Goal: Information Seeking & Learning: Learn about a topic

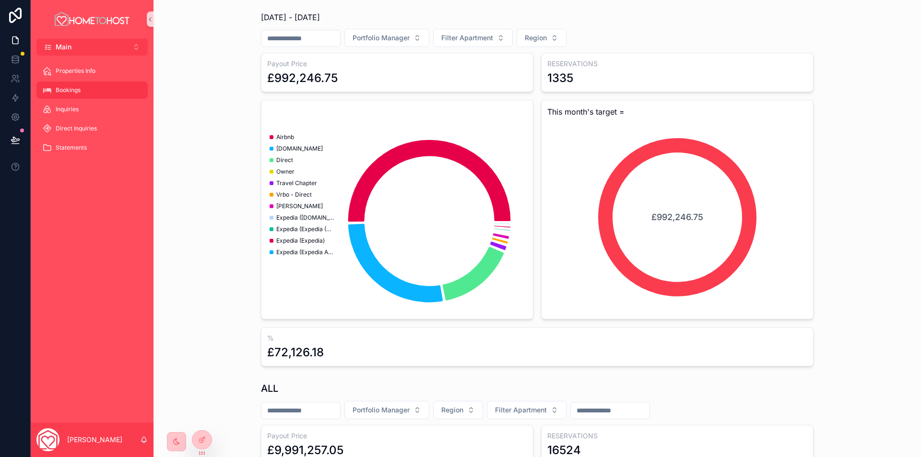
scroll to position [96, 0]
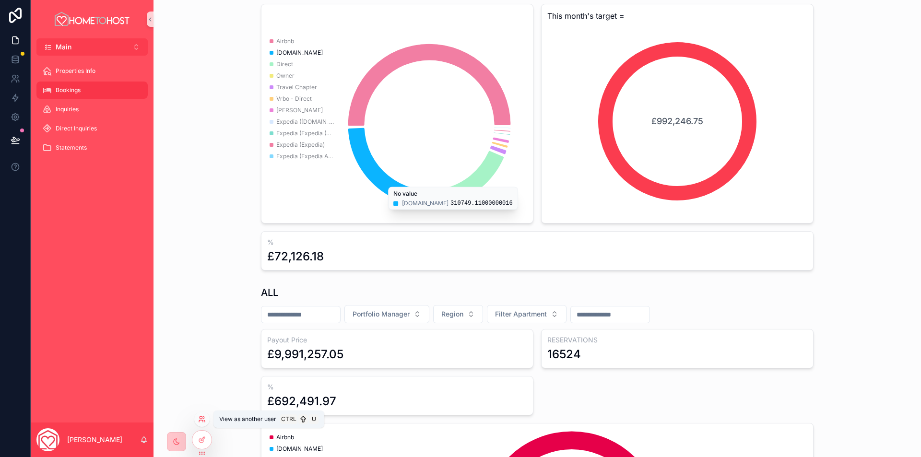
click at [201, 420] on icon at bounding box center [202, 419] width 8 height 8
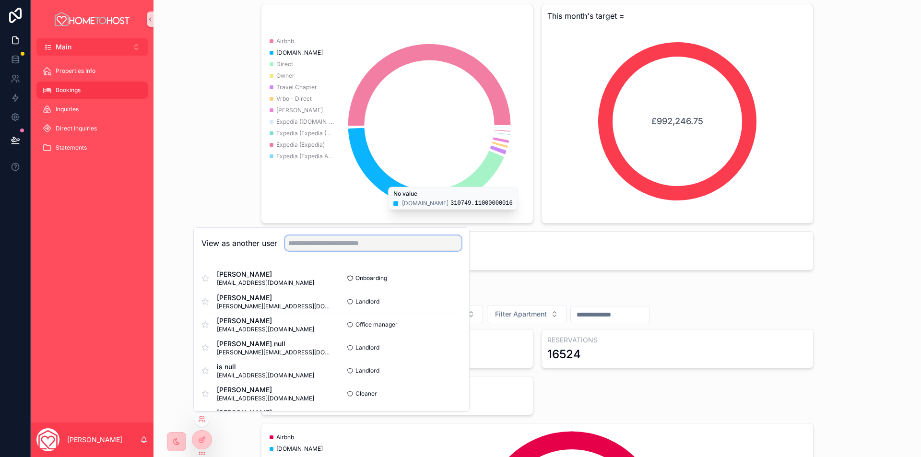
click at [333, 246] on input "text" at bounding box center [373, 243] width 177 height 15
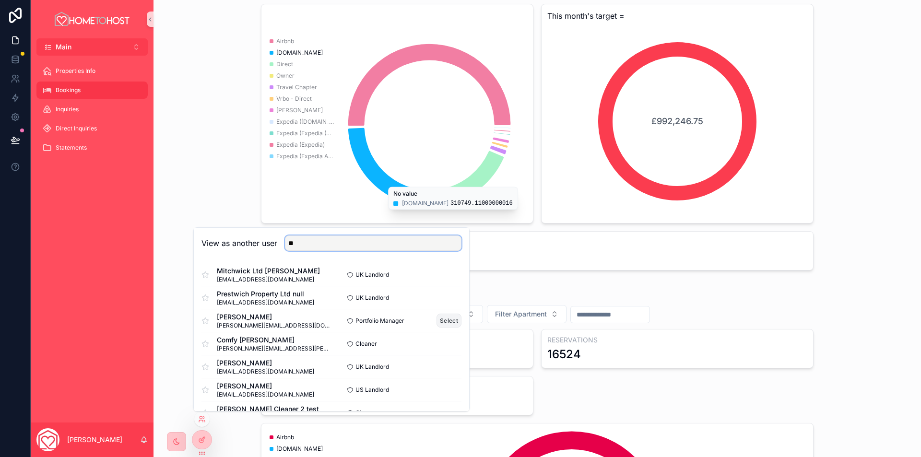
type input "**"
click at [439, 318] on button "Select" at bounding box center [449, 321] width 25 height 14
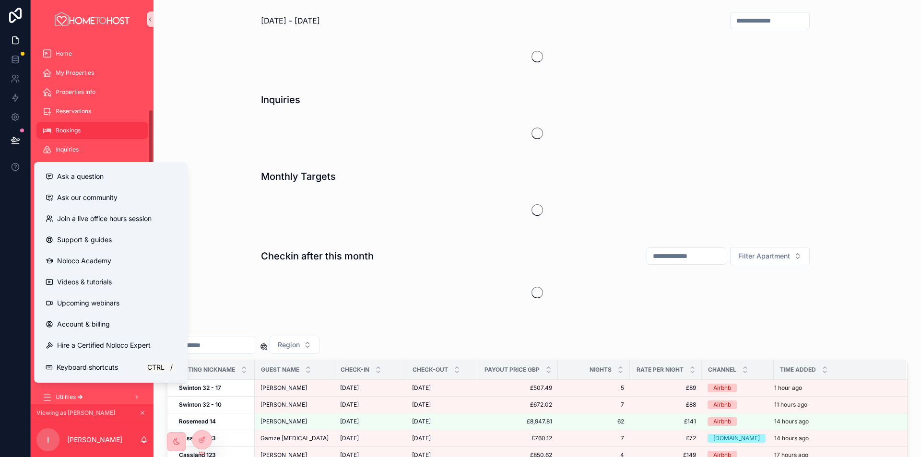
scroll to position [96, 0]
click at [219, 224] on div "Monthly Targets" at bounding box center [537, 200] width 752 height 69
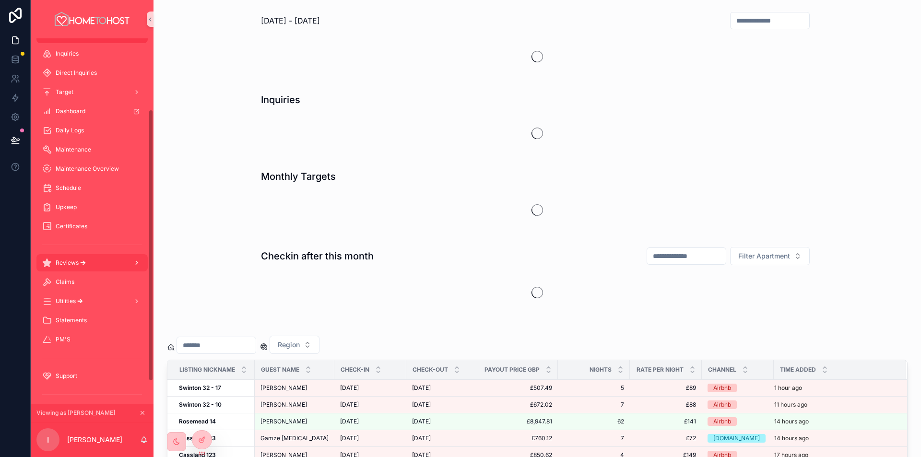
click at [91, 261] on div "Reviews 🡪" at bounding box center [92, 262] width 100 height 15
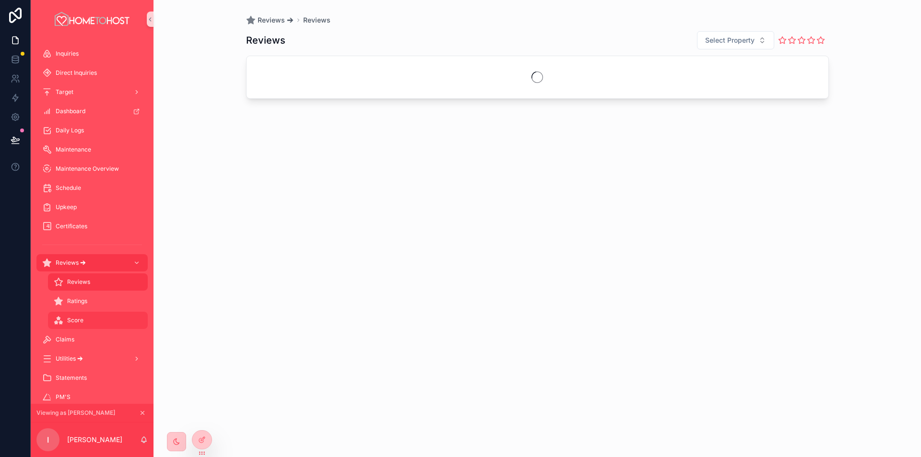
click at [92, 320] on div "Score" at bounding box center [98, 320] width 88 height 15
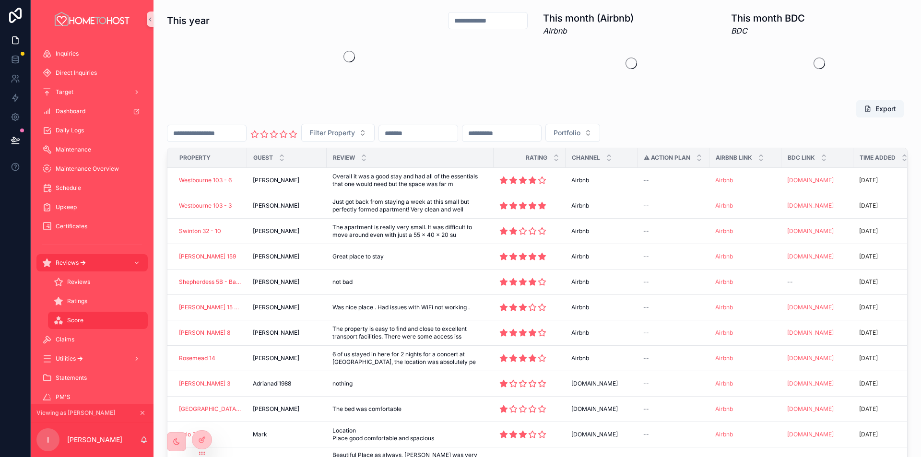
click at [541, 131] on input "scrollable content" at bounding box center [502, 133] width 79 height 13
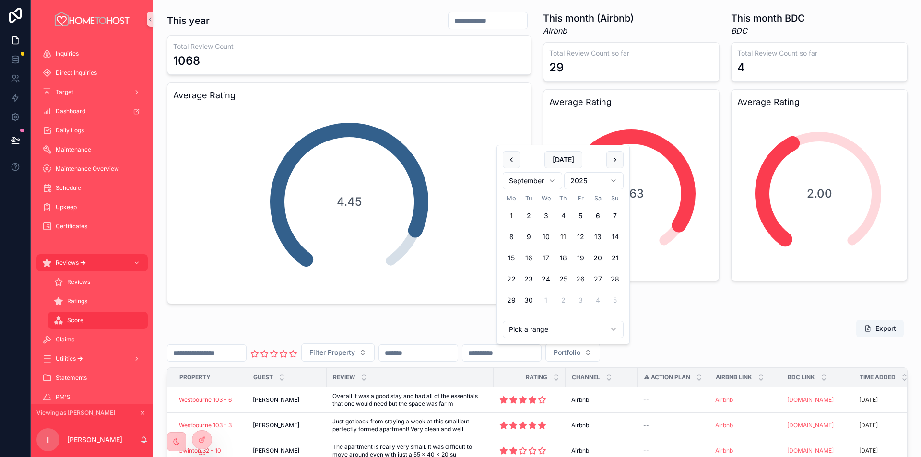
click at [514, 214] on button "1" at bounding box center [511, 215] width 17 height 17
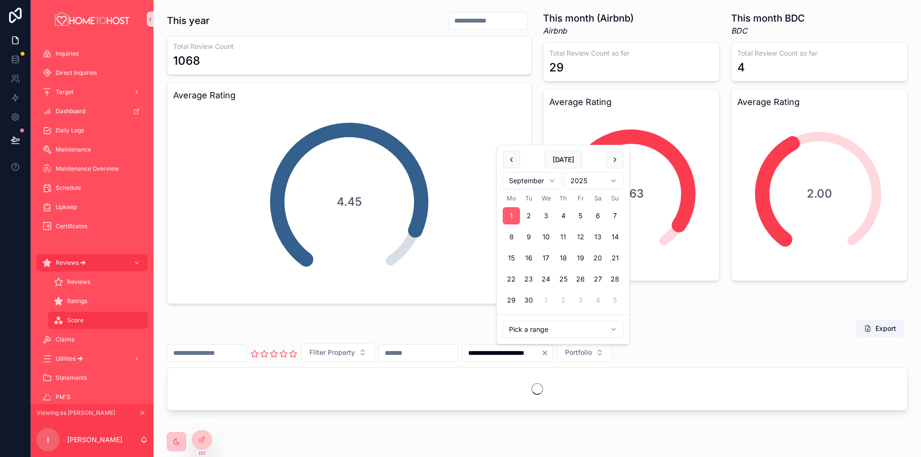
click at [581, 238] on button "12" at bounding box center [580, 236] width 17 height 17
type input "**********"
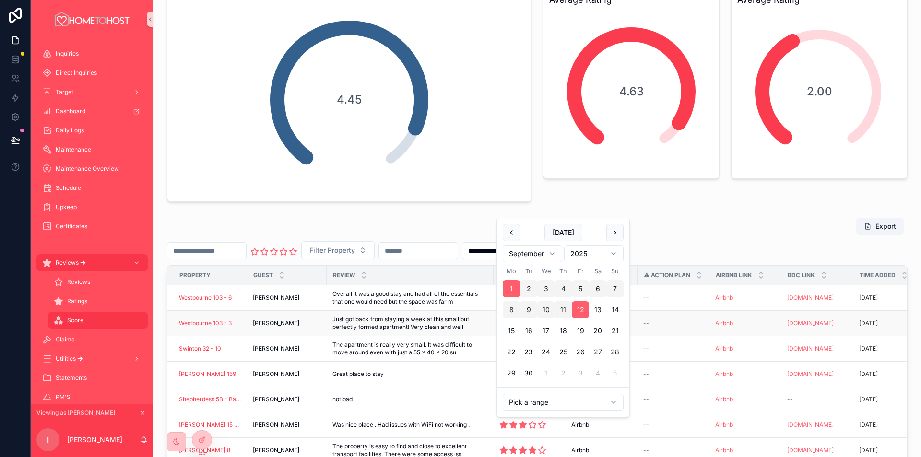
scroll to position [144, 0]
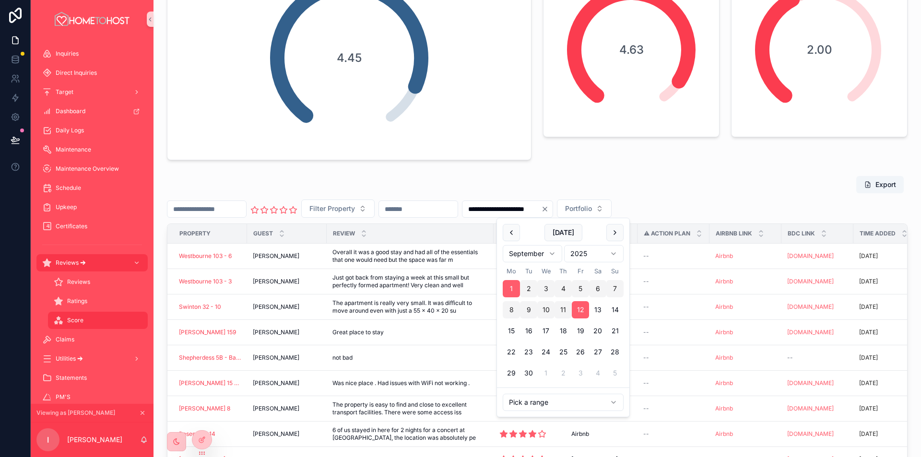
click at [719, 180] on div "Export" at bounding box center [537, 185] width 741 height 18
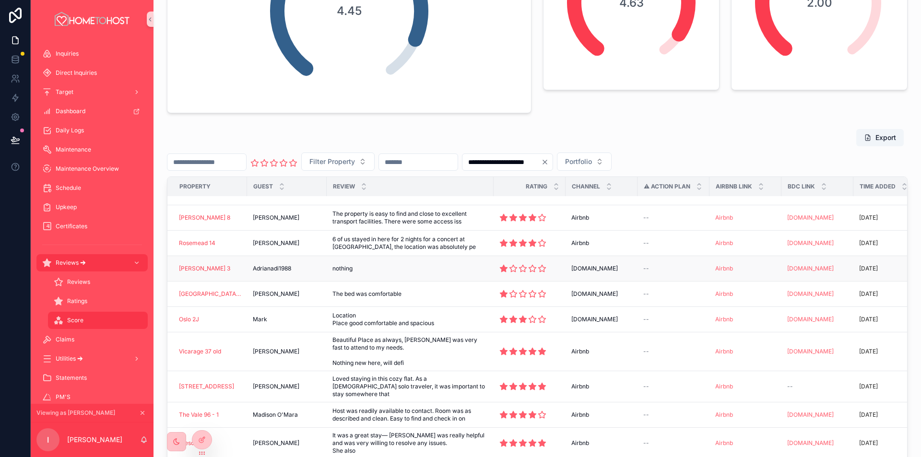
click at [436, 265] on div "nothing nothing" at bounding box center [409, 269] width 155 height 8
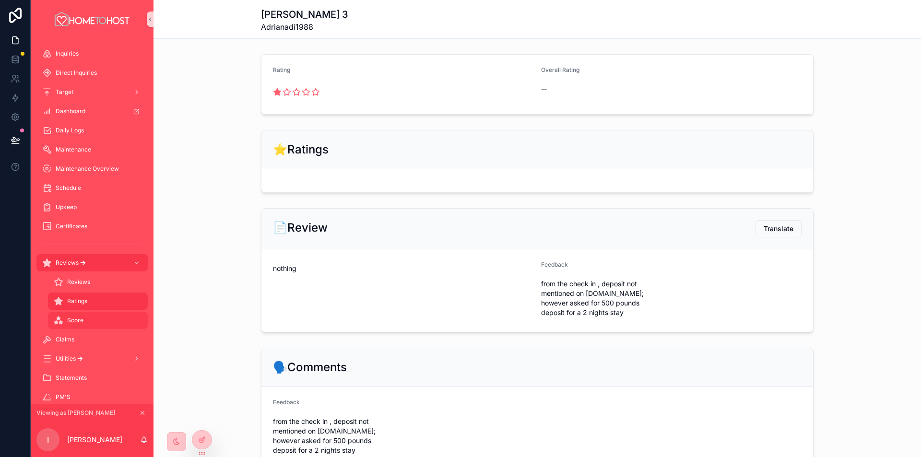
click at [80, 316] on div "Score" at bounding box center [98, 320] width 88 height 15
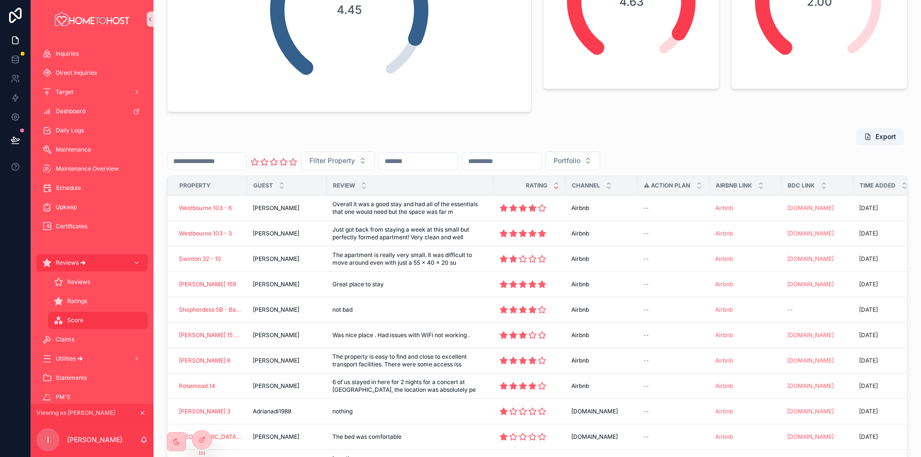
click at [553, 188] on icon "scrollable content" at bounding box center [556, 188] width 6 height 6
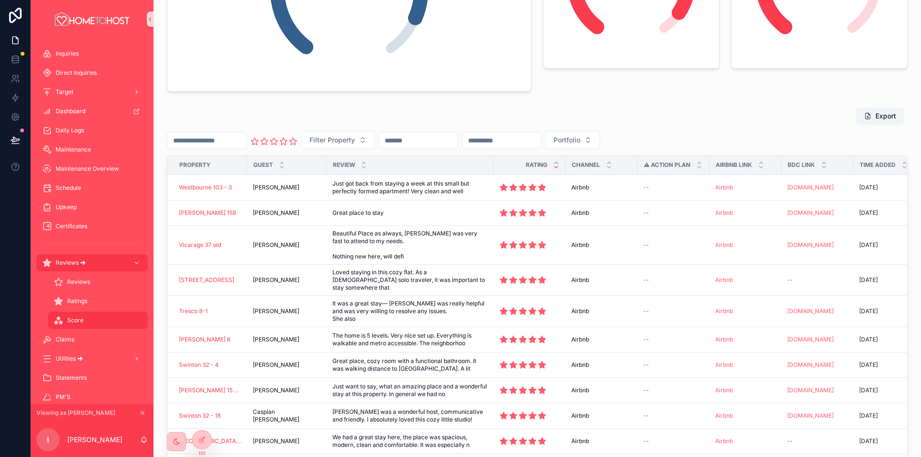
scroll to position [226, 0]
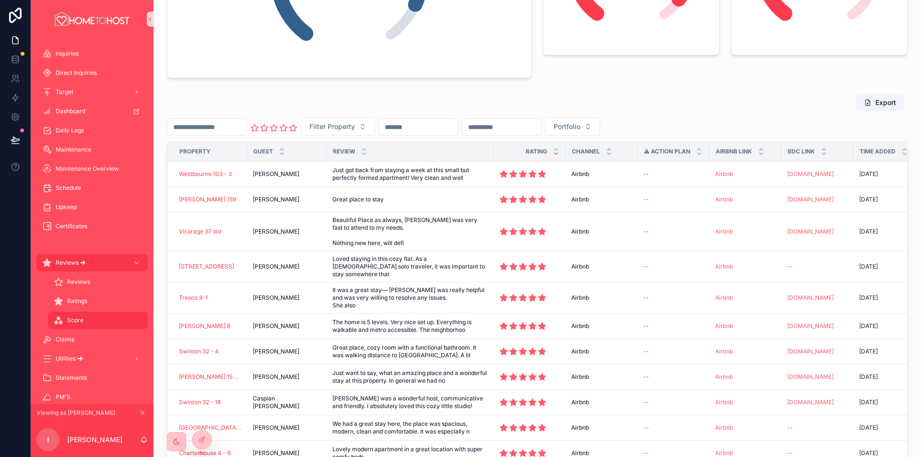
click at [553, 153] on icon "scrollable content" at bounding box center [556, 154] width 6 height 6
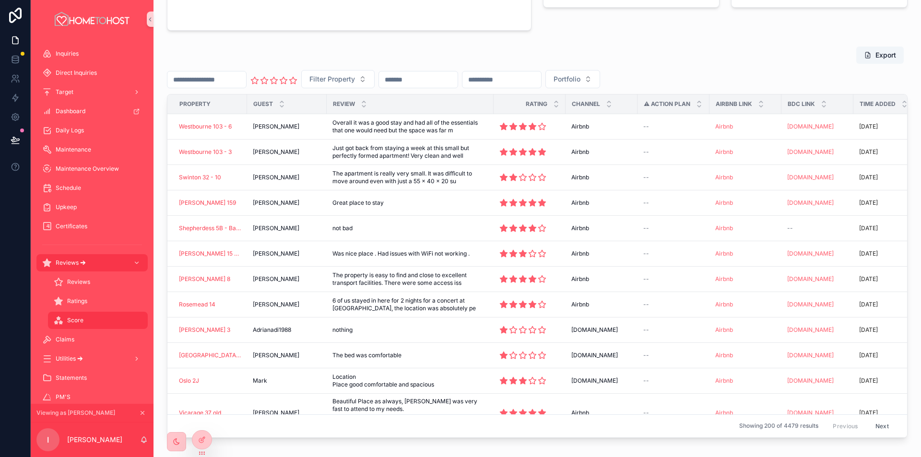
scroll to position [274, 0]
click at [553, 100] on icon "scrollable content" at bounding box center [556, 101] width 6 height 6
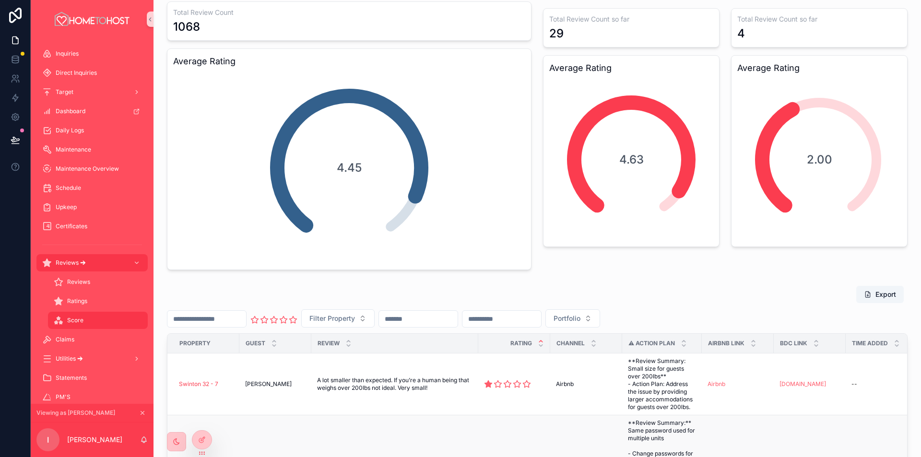
scroll to position [274, 0]
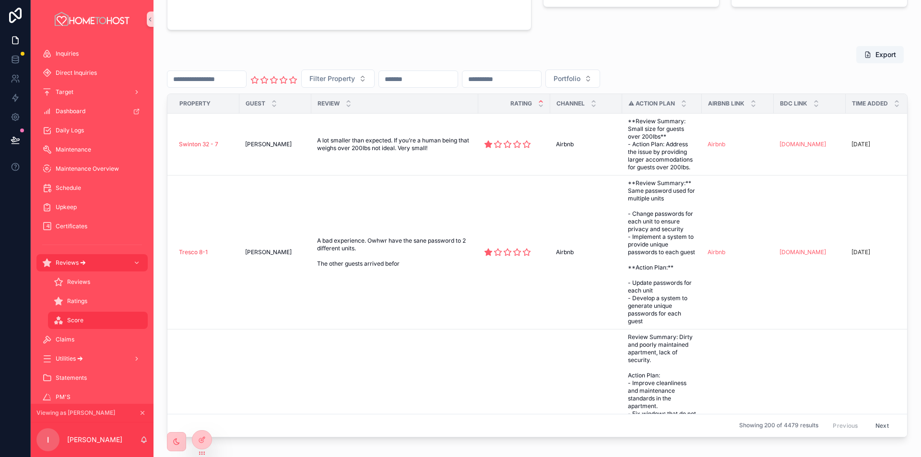
click at [530, 84] on input "scrollable content" at bounding box center [502, 78] width 79 height 13
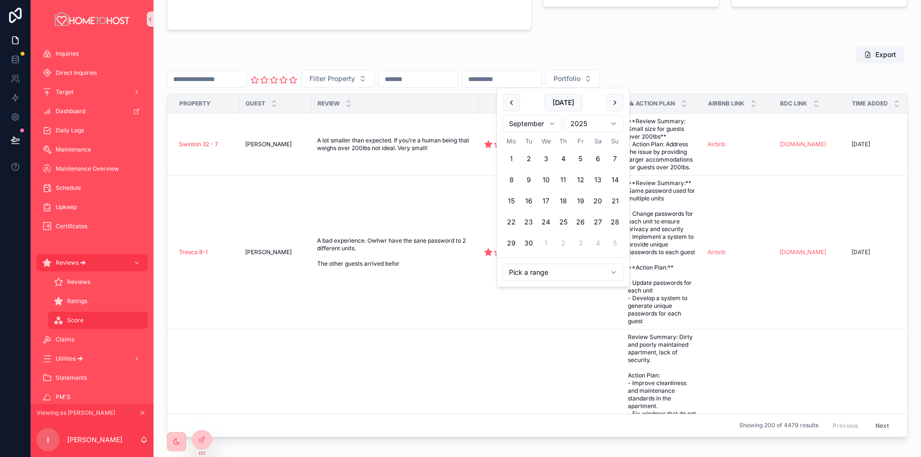
click at [510, 160] on button "1" at bounding box center [511, 158] width 17 height 17
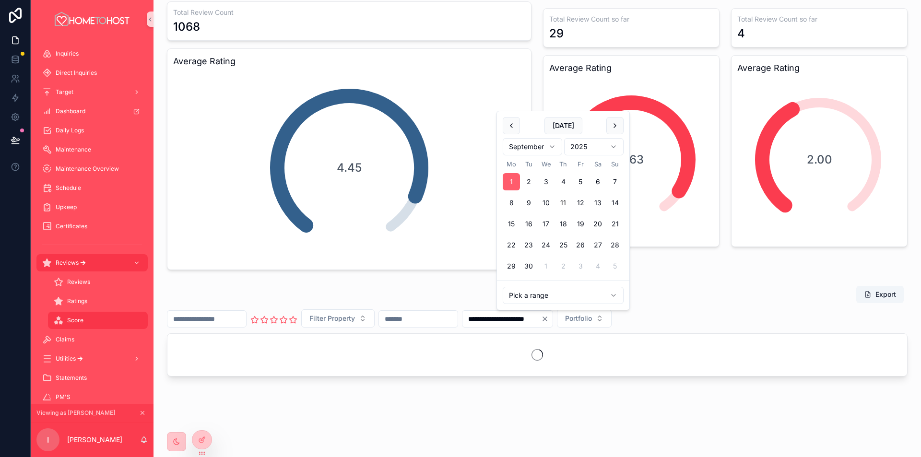
scroll to position [34, 0]
click at [566, 204] on button "11" at bounding box center [563, 202] width 17 height 17
type input "**********"
click at [697, 255] on div "This month (Airbnb) Airbnb Total Review Count so far 29 Average Rating 4.63" at bounding box center [631, 124] width 188 height 300
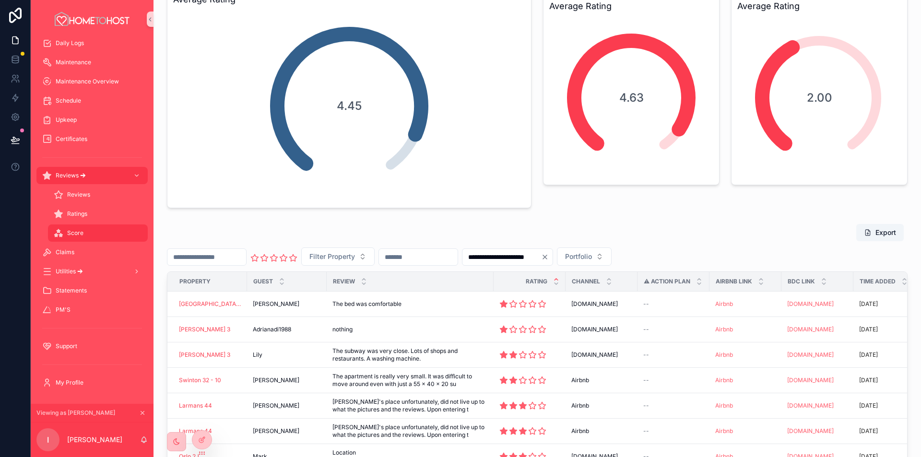
scroll to position [144, 0]
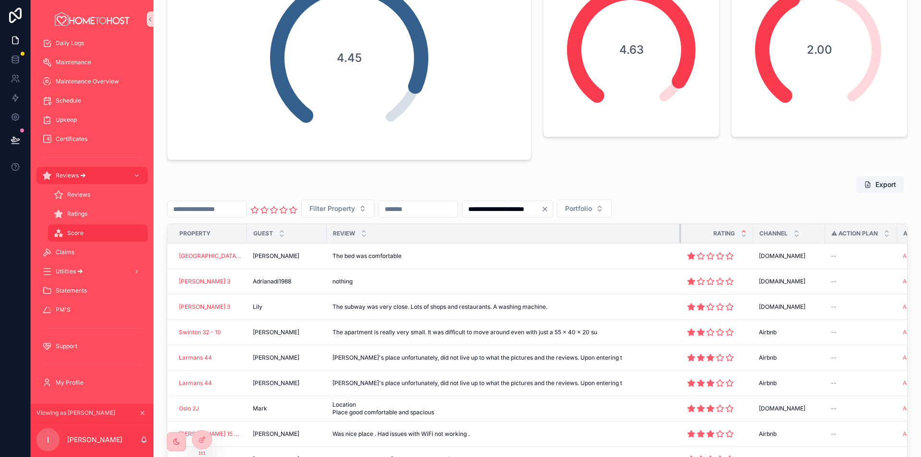
drag, startPoint x: 485, startPoint y: 232, endPoint x: 674, endPoint y: 230, distance: 189.5
click at [674, 230] on tr "Property Guest Review Rating Channel ⚠ Action plan Airbnb Link BDC Link Time ad…" at bounding box center [720, 234] width 1106 height 20
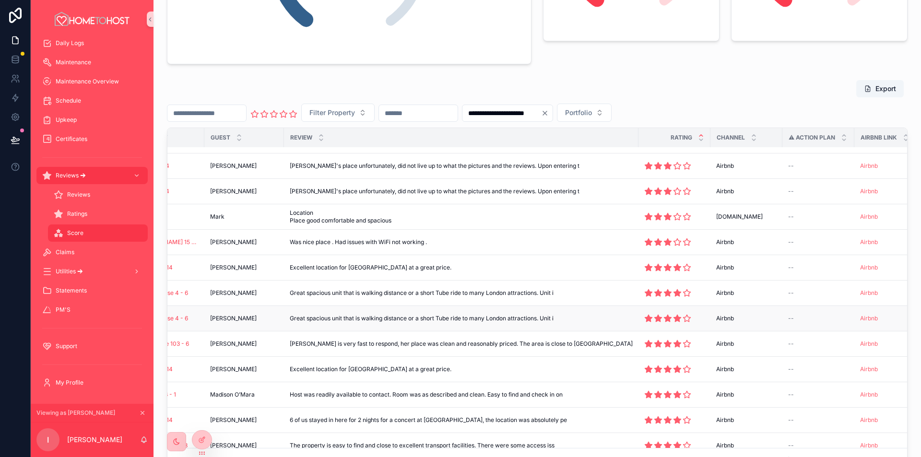
scroll to position [96, 0]
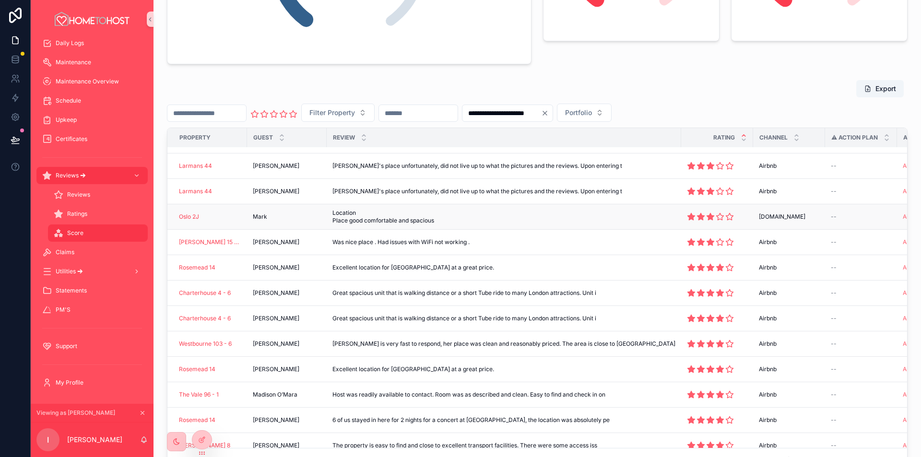
click at [415, 209] on span "Location Place good comfortable and spacious" at bounding box center [395, 216] width 127 height 15
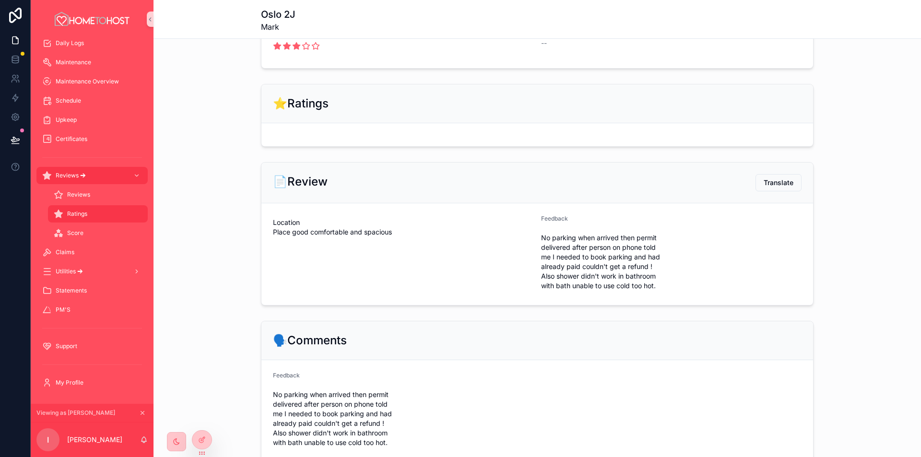
scroll to position [96, 0]
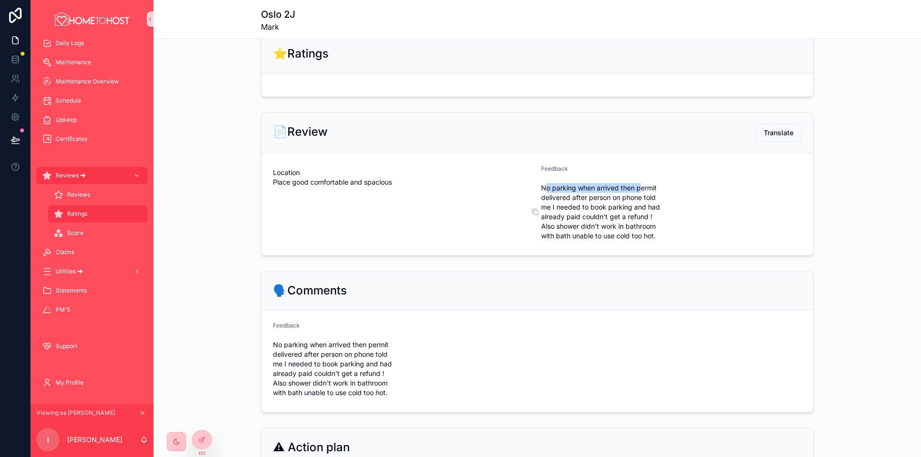
drag, startPoint x: 542, startPoint y: 187, endPoint x: 639, endPoint y: 189, distance: 96.9
click at [639, 189] on span "No parking when arrived then permit delivered after person on phone told me I n…" at bounding box center [604, 212] width 127 height 58
click at [640, 189] on span "No parking when arrived then permit delivered after person on phone told me I n…" at bounding box center [604, 212] width 127 height 58
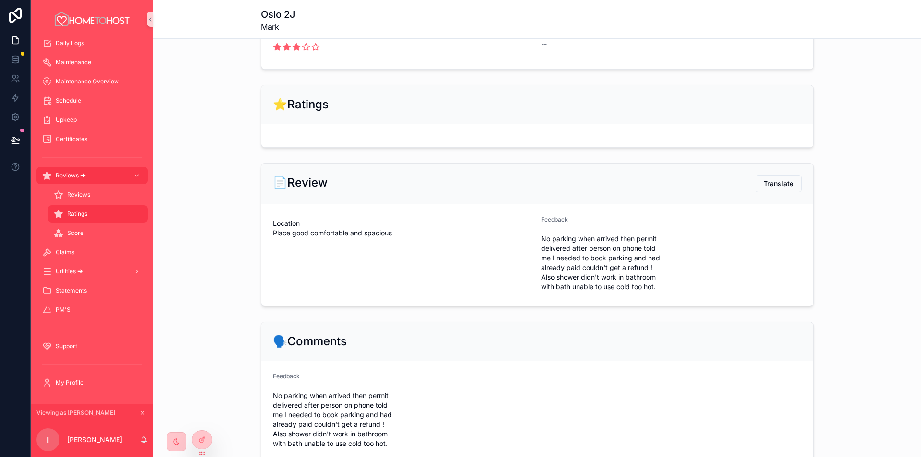
scroll to position [0, 0]
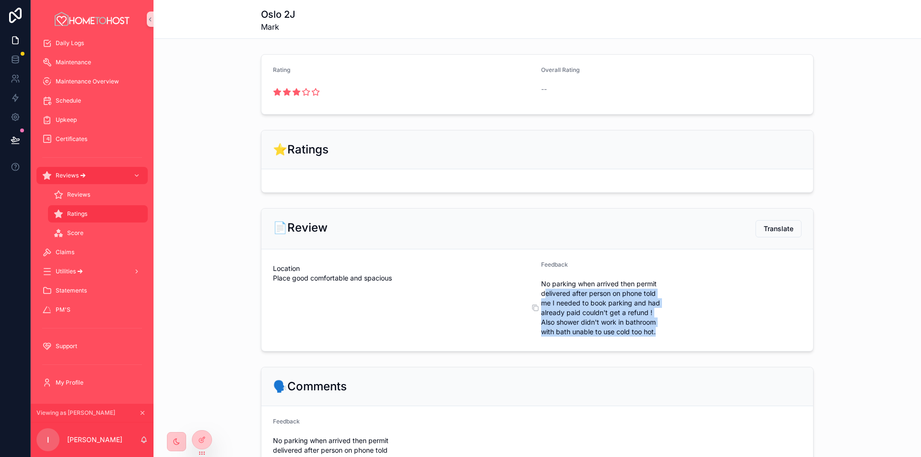
drag, startPoint x: 540, startPoint y: 294, endPoint x: 658, endPoint y: 335, distance: 124.6
click at [658, 335] on span "No parking when arrived then permit delivered after person on phone told me I n…" at bounding box center [604, 308] width 127 height 58
click at [639, 335] on span "No parking when arrived then permit delivered after person on phone told me I n…" at bounding box center [604, 308] width 127 height 58
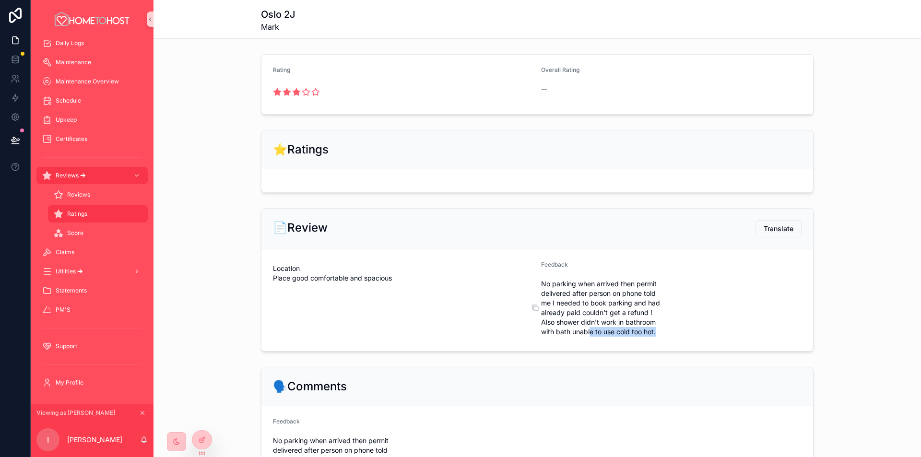
drag, startPoint x: 588, startPoint y: 332, endPoint x: 654, endPoint y: 333, distance: 66.7
click at [654, 333] on span "No parking when arrived then permit delivered after person on phone told me I n…" at bounding box center [604, 308] width 127 height 58
click at [646, 333] on span "No parking when arrived then permit delivered after person on phone told me I n…" at bounding box center [604, 308] width 127 height 58
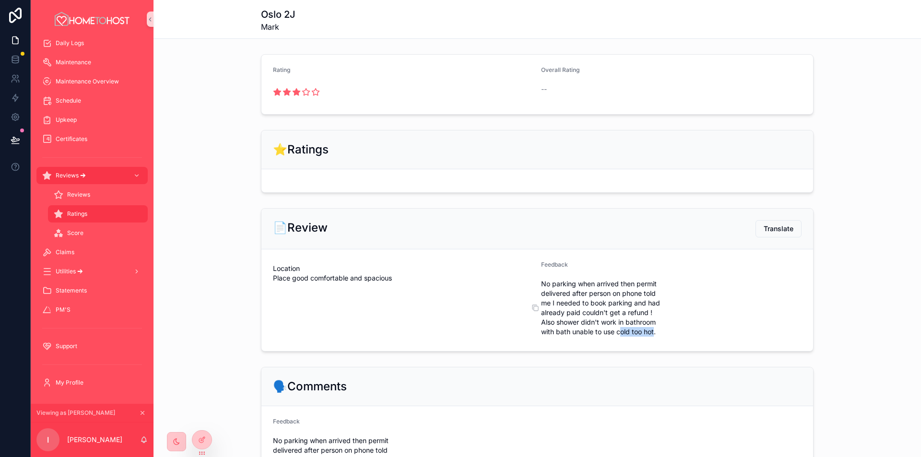
drag, startPoint x: 652, startPoint y: 333, endPoint x: 629, endPoint y: 332, distance: 23.1
click at [616, 334] on span "No parking when arrived then permit delivered after person on phone told me I n…" at bounding box center [604, 308] width 127 height 58
click at [629, 332] on span "No parking when arrived then permit delivered after person on phone told me I n…" at bounding box center [604, 308] width 127 height 58
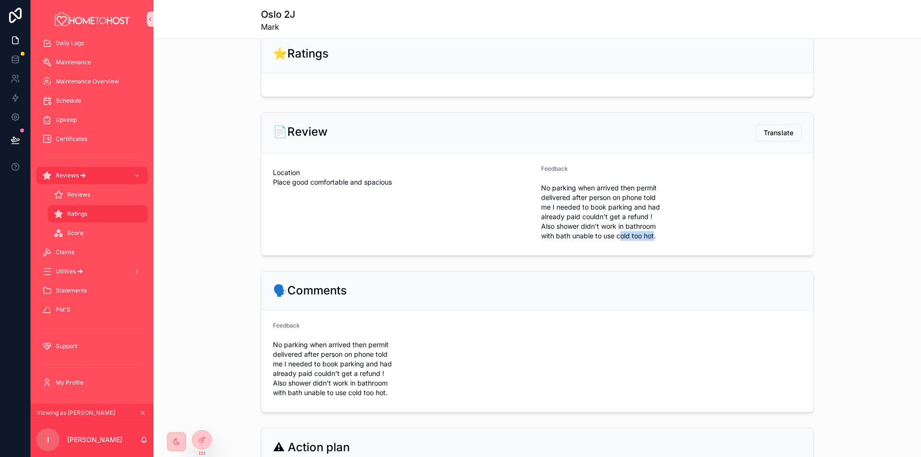
scroll to position [144, 0]
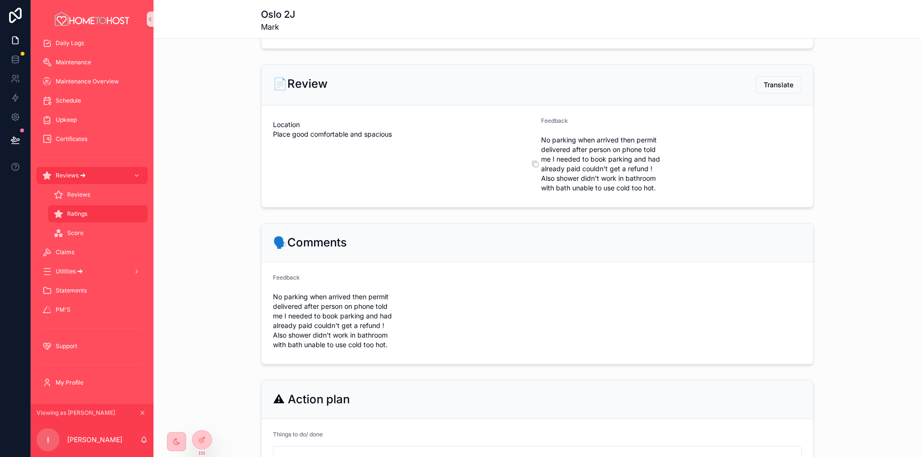
click at [559, 158] on span "No parking when arrived then permit delivered after person on phone told me I n…" at bounding box center [604, 164] width 127 height 58
drag, startPoint x: 545, startPoint y: 180, endPoint x: 648, endPoint y: 188, distance: 103.9
click at [648, 188] on span "No parking when arrived then permit delivered after person on phone told me I n…" at bounding box center [604, 164] width 127 height 58
drag, startPoint x: 600, startPoint y: 176, endPoint x: 654, endPoint y: 190, distance: 56.1
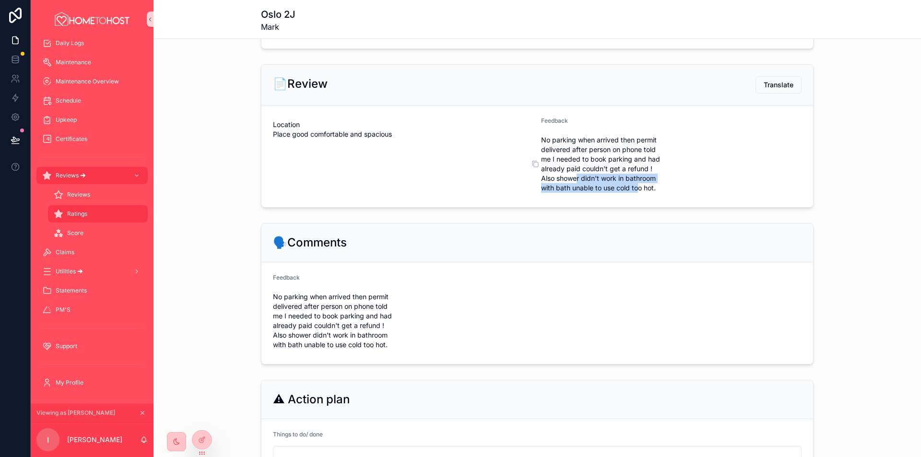
click at [648, 193] on div "No parking when arrived then permit delivered after person on phone told me I n…" at bounding box center [604, 163] width 127 height 63
click at [654, 190] on span "No parking when arrived then permit delivered after person on phone told me I n…" at bounding box center [604, 164] width 127 height 58
click at [638, 185] on span "No parking when arrived then permit delivered after person on phone told me I n…" at bounding box center [604, 164] width 127 height 58
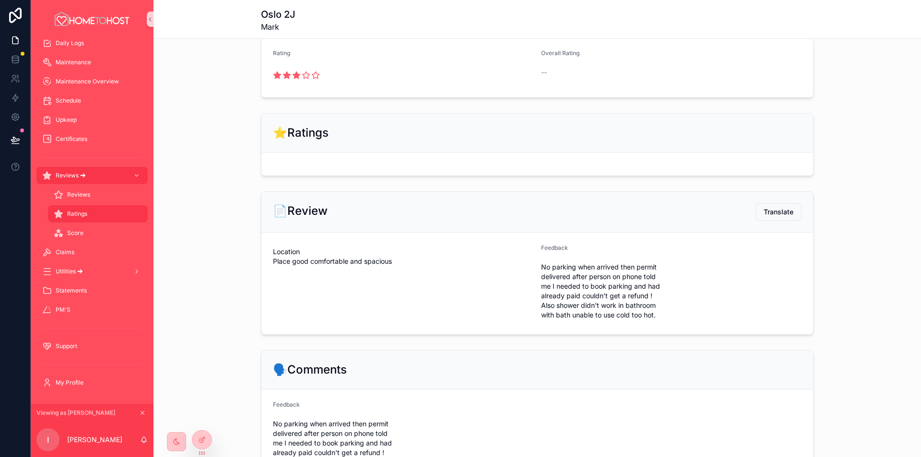
scroll to position [0, 0]
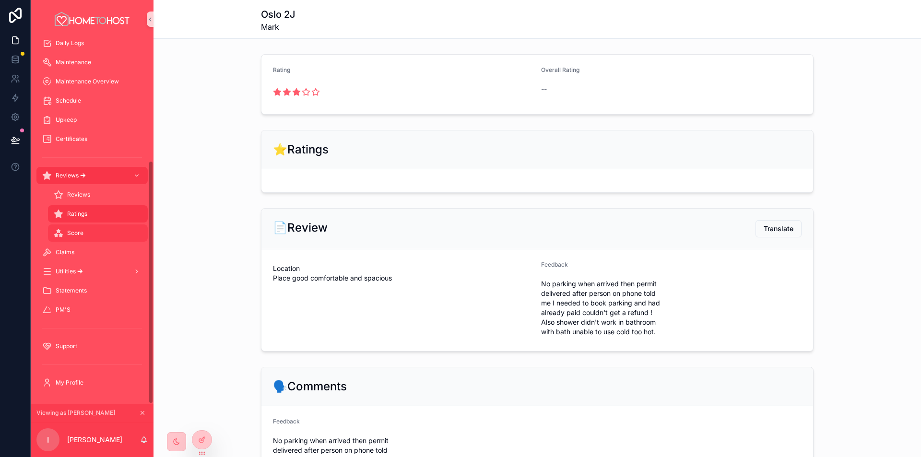
click at [97, 233] on div "Score" at bounding box center [98, 232] width 88 height 15
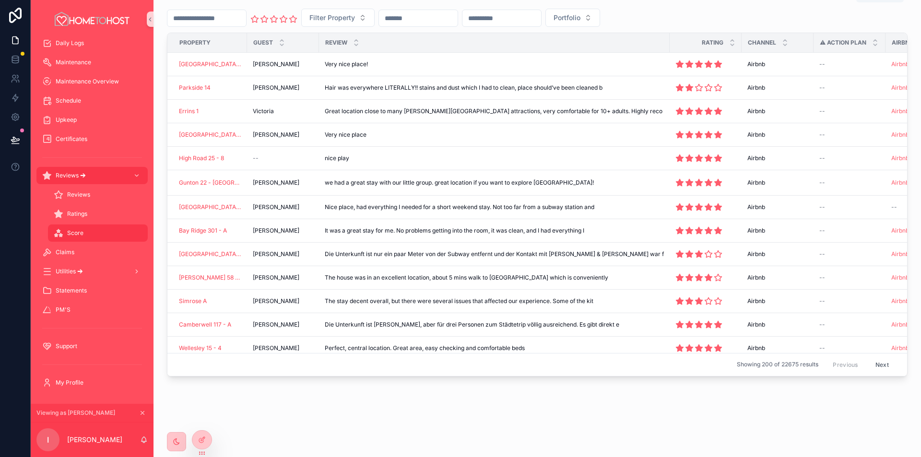
scroll to position [95, 0]
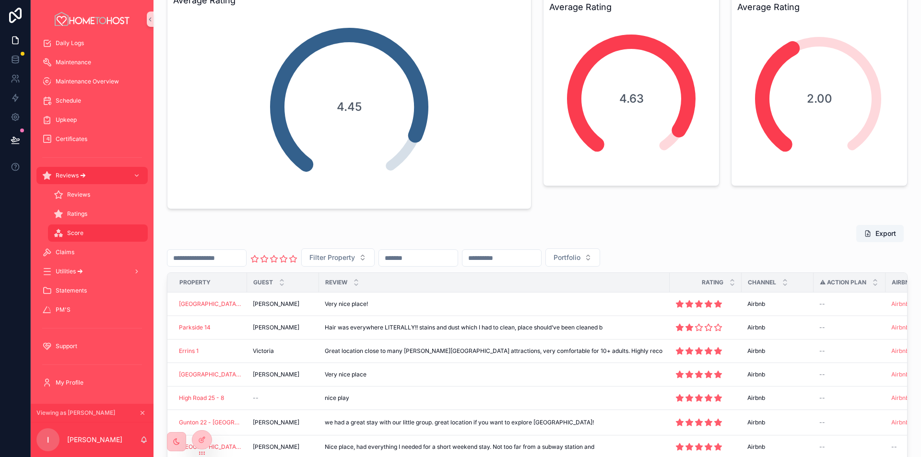
click at [541, 262] on input "scrollable content" at bounding box center [502, 257] width 79 height 13
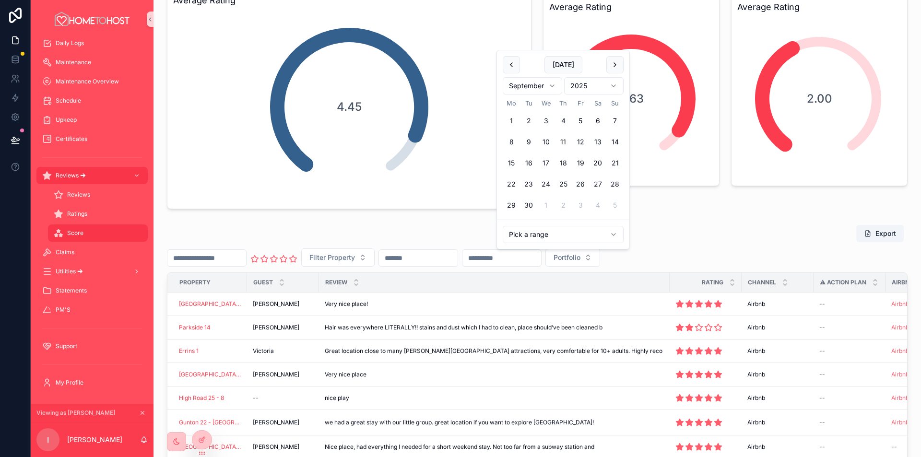
click at [511, 121] on button "1" at bounding box center [511, 120] width 17 height 17
type input "**********"
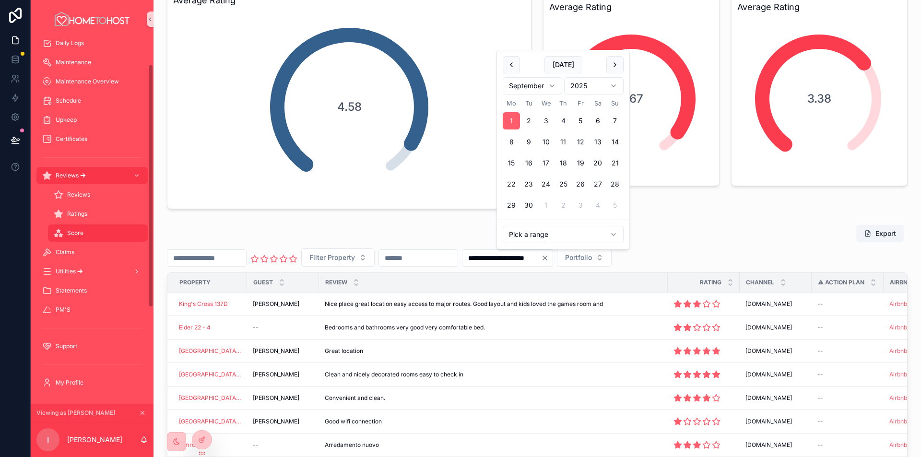
scroll to position [39, 0]
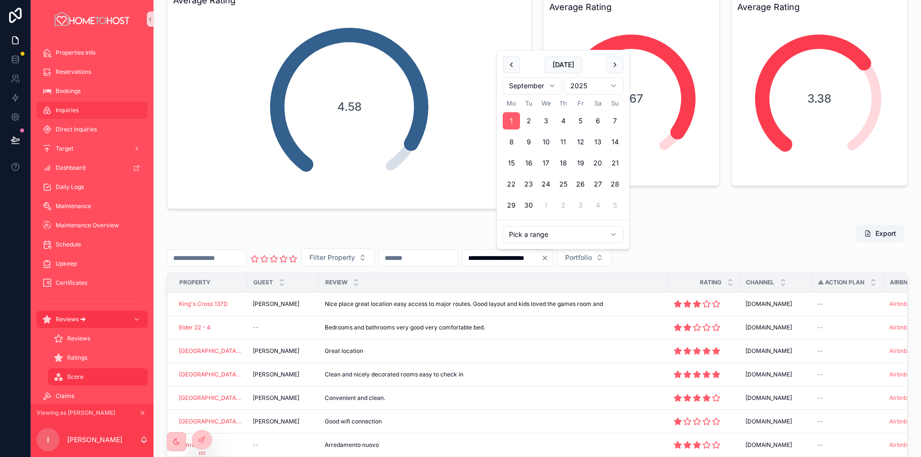
click at [81, 108] on div "Inquiries" at bounding box center [92, 110] width 100 height 15
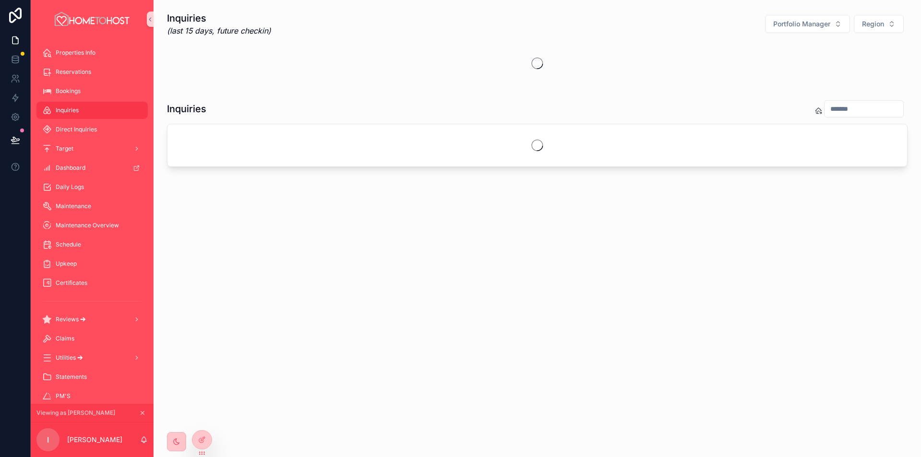
click at [825, 111] on input "scrollable content" at bounding box center [864, 108] width 79 height 13
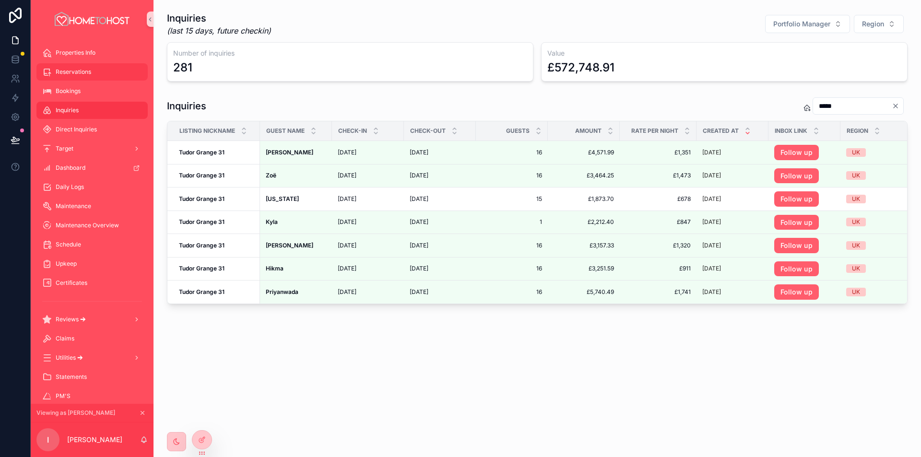
type input "*****"
click at [100, 68] on div "Reservations" at bounding box center [92, 71] width 100 height 15
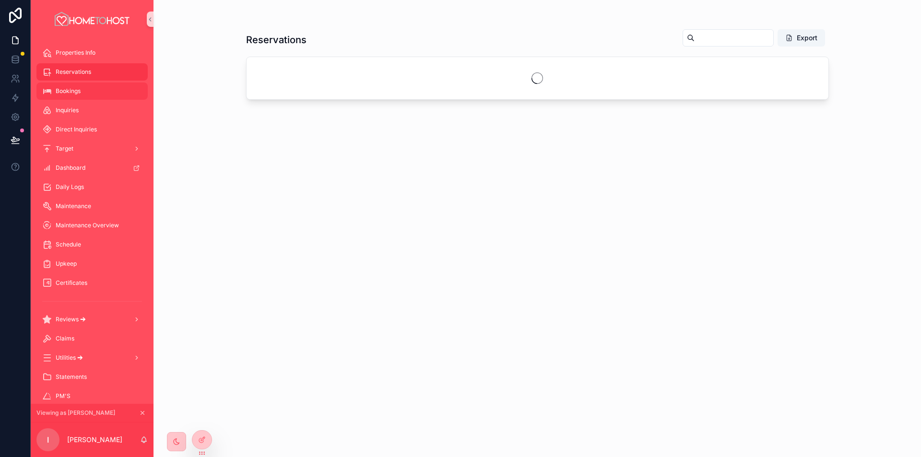
drag, startPoint x: 83, startPoint y: 91, endPoint x: 150, endPoint y: 92, distance: 66.7
click at [83, 91] on div "Bookings" at bounding box center [92, 90] width 100 height 15
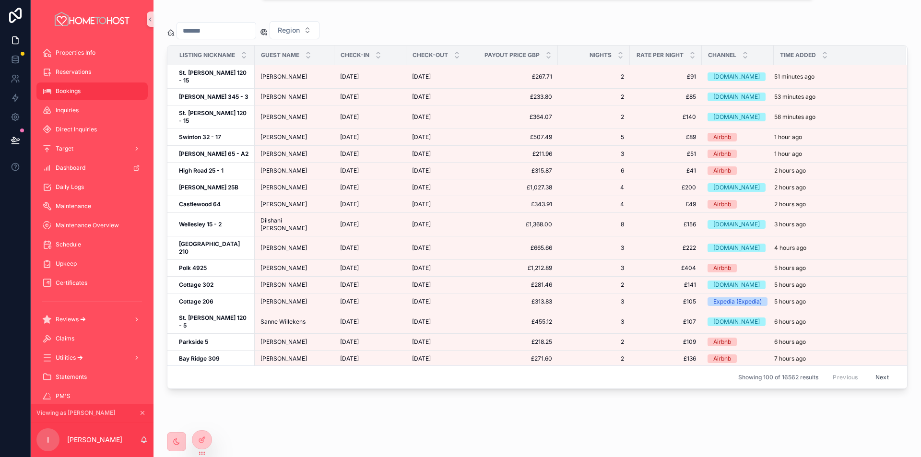
scroll to position [912, 0]
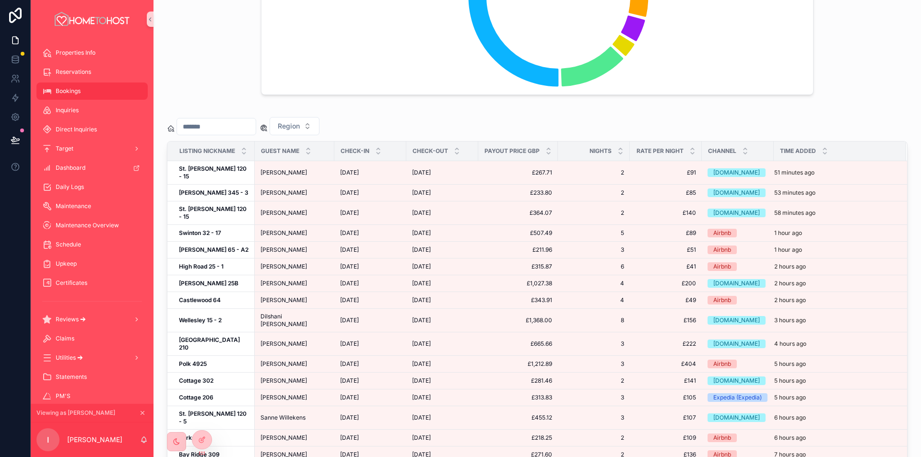
click at [219, 127] on input "scrollable content" at bounding box center [216, 126] width 79 height 13
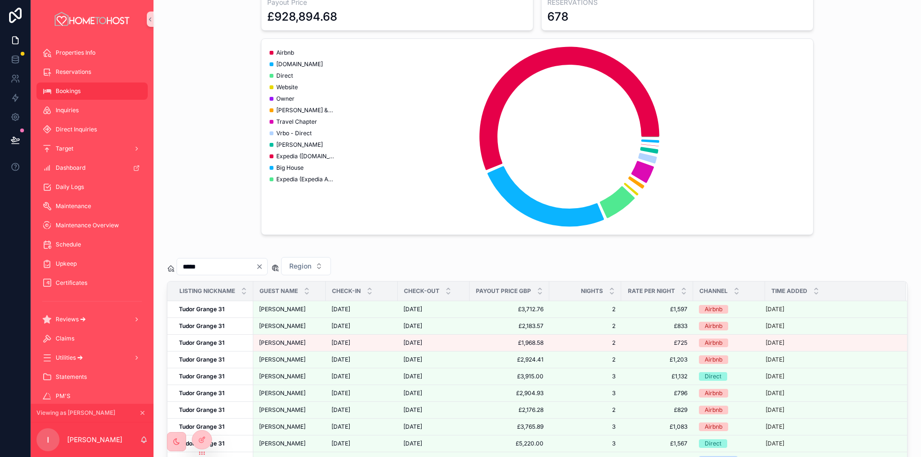
scroll to position [992, 0]
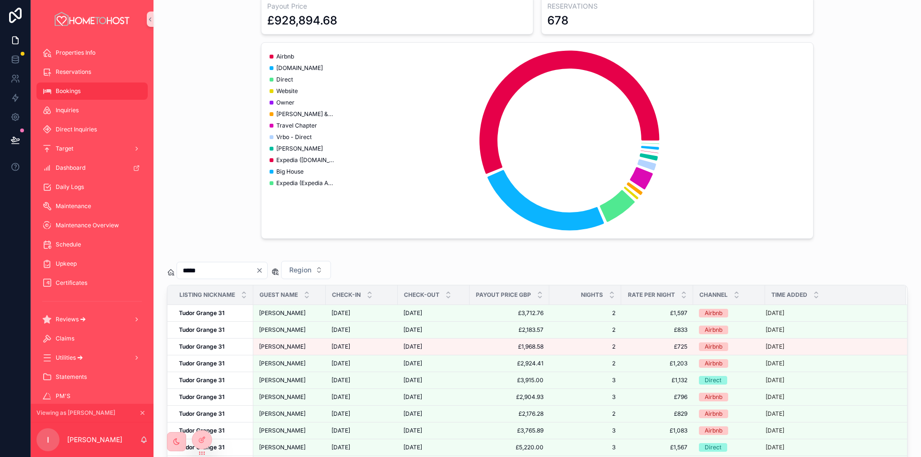
type input "*****"
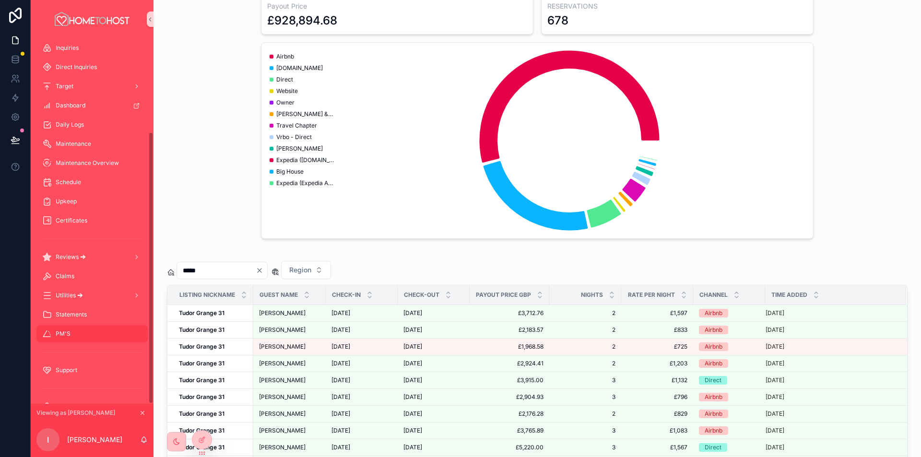
scroll to position [126, 0]
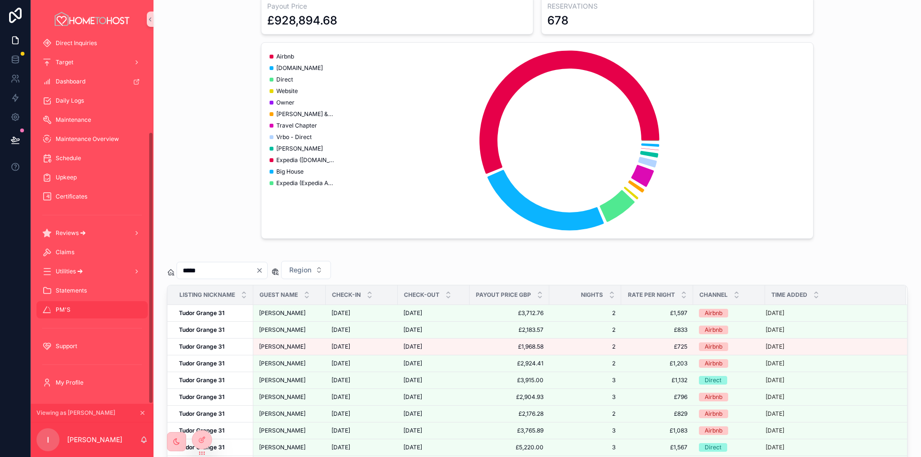
click at [95, 308] on div "PM'S" at bounding box center [92, 309] width 100 height 15
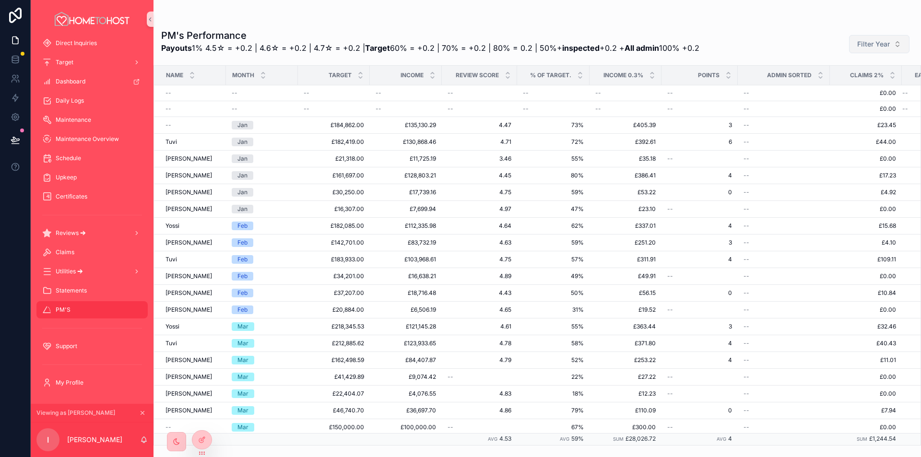
click at [871, 45] on span "Filter Year" at bounding box center [873, 44] width 33 height 10
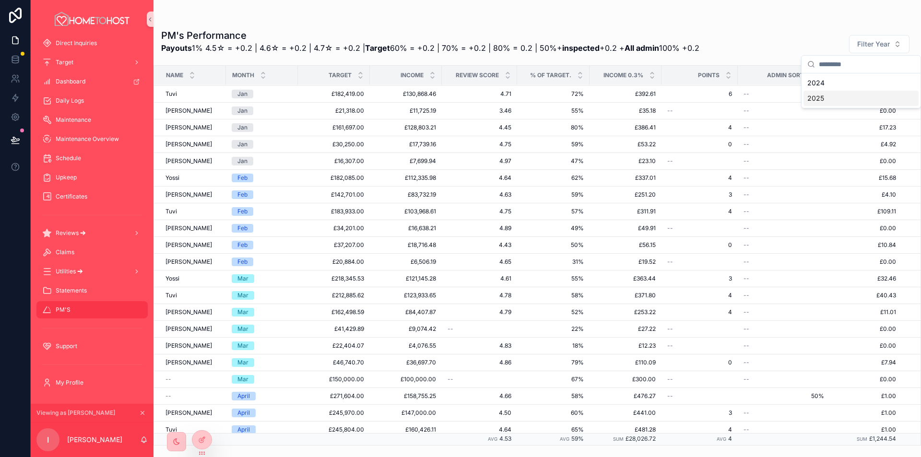
click at [847, 99] on div "2025" at bounding box center [861, 98] width 115 height 15
